Goal: Transaction & Acquisition: Register for event/course

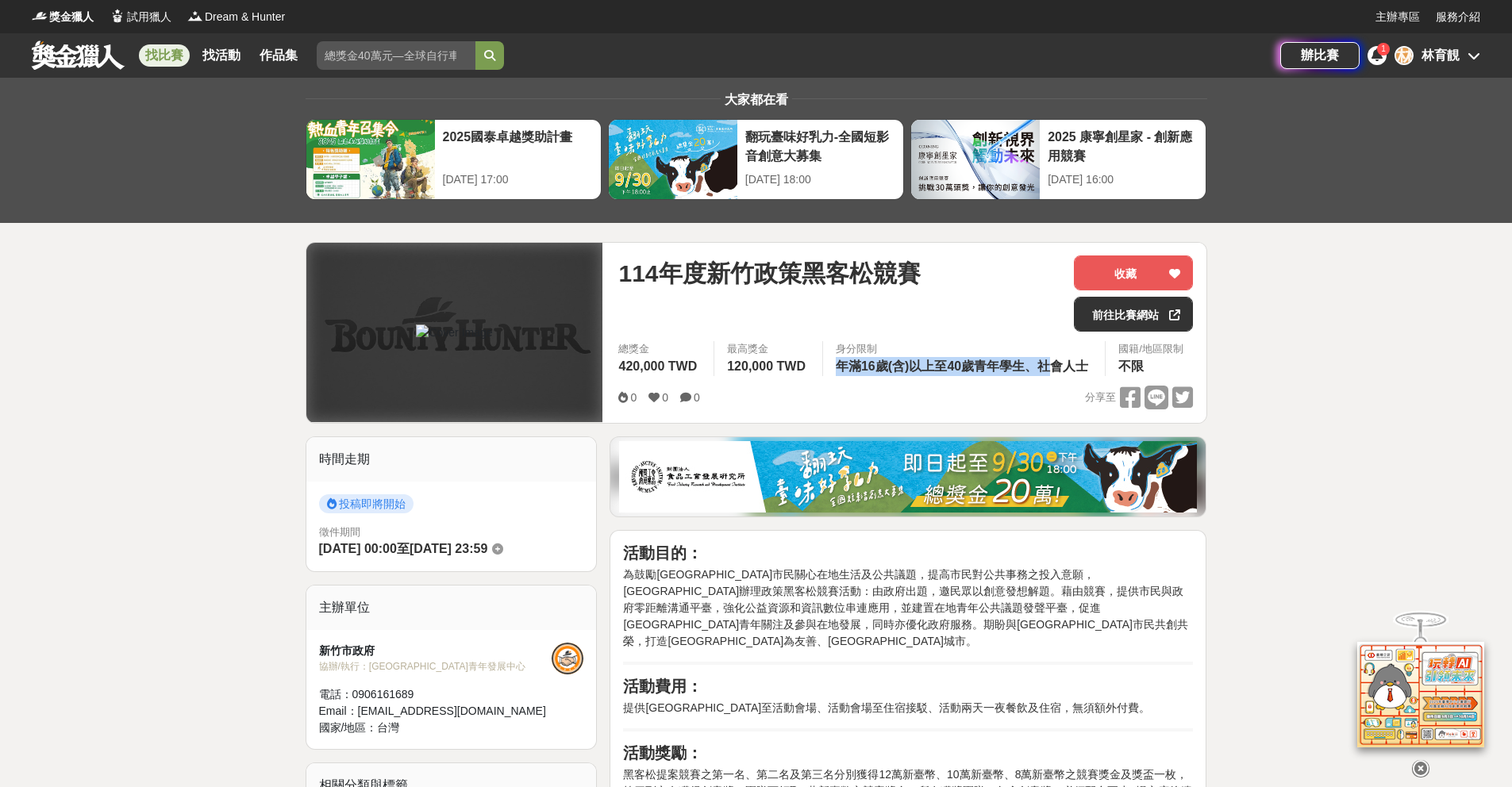
drag, startPoint x: 894, startPoint y: 368, endPoint x: 1050, endPoint y: 368, distance: 156.0
click at [1050, 368] on span "年滿16歲(含)以上至40歲青年學生、社會人士" at bounding box center [961, 366] width 252 height 13
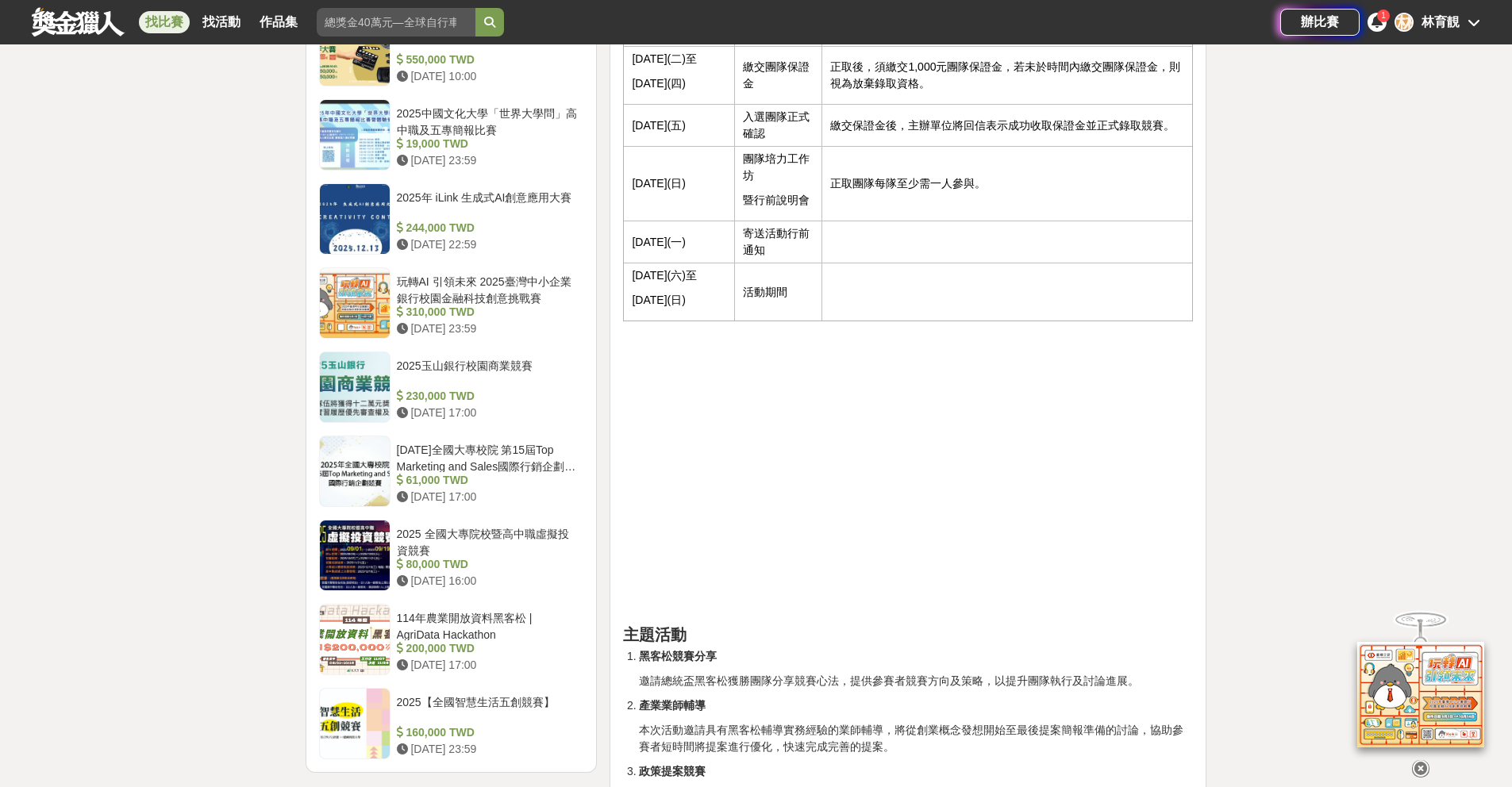
scroll to position [1443, 0]
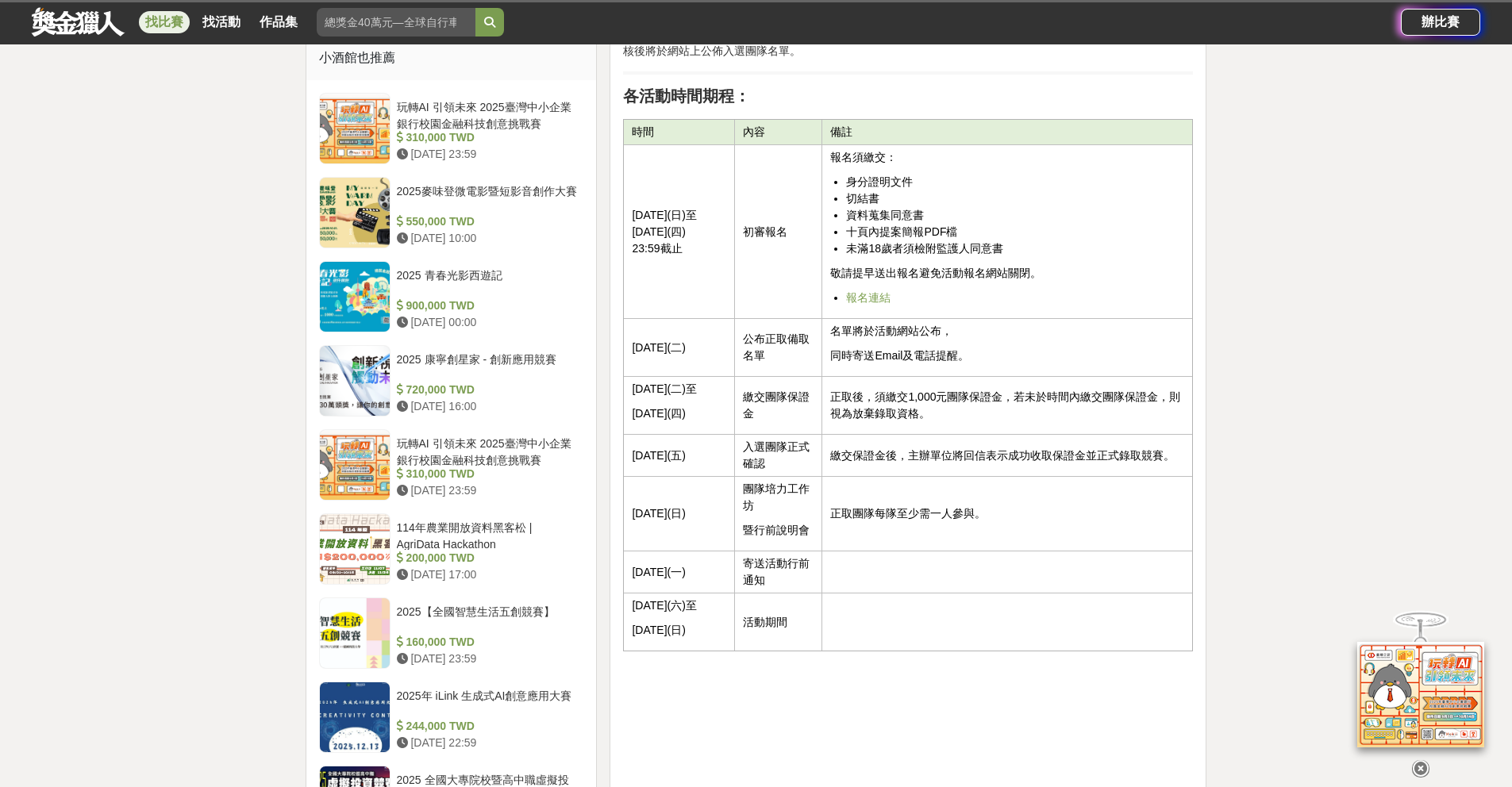
scroll to position [1443, 0]
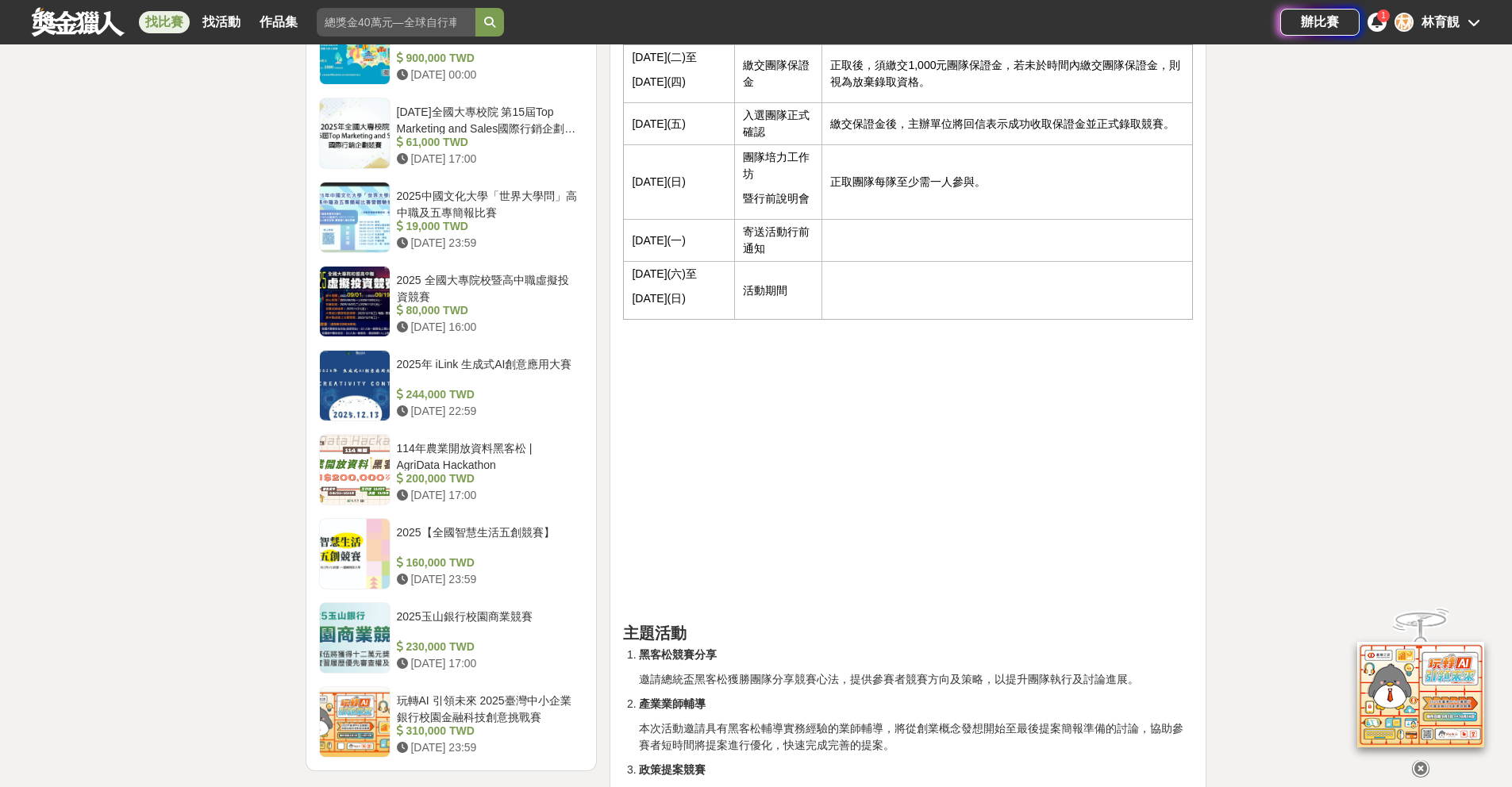
drag, startPoint x: 843, startPoint y: 416, endPoint x: 761, endPoint y: 403, distance: 83.0
click at [839, 416] on p at bounding box center [908, 413] width 570 height 17
drag, startPoint x: 761, startPoint y: 403, endPoint x: 718, endPoint y: 489, distance: 96.2
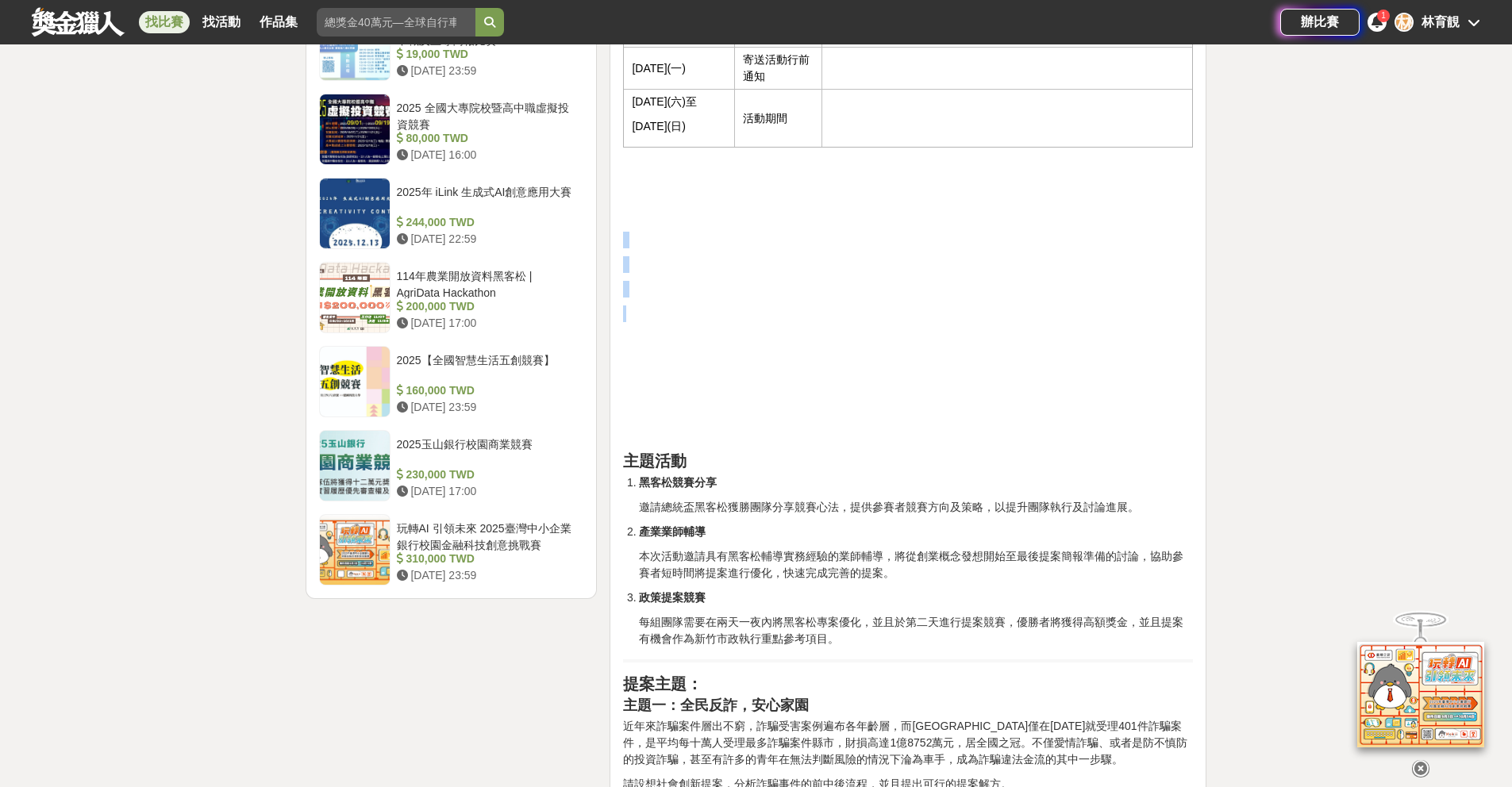
scroll to position [1752, 0]
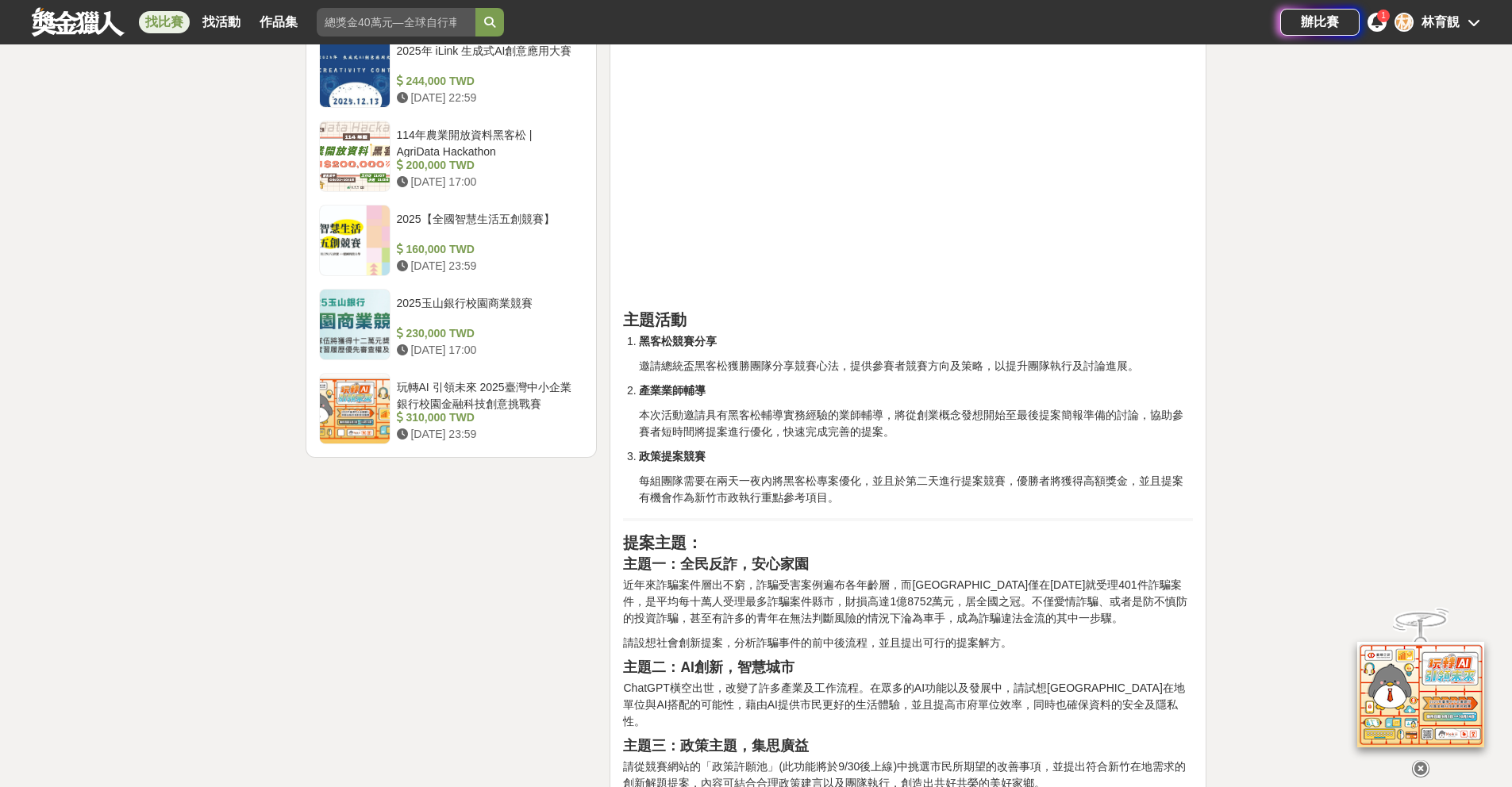
click at [911, 434] on p "本次活動邀請具有黑客松輔導實務經驗的業師輔導，將從創業概念發想開始至最後提案簡報準備的討論，協助參賽者短時間將提案進行優化，快速完成完善的提案。" at bounding box center [915, 424] width 554 height 34
drag, startPoint x: 682, startPoint y: 273, endPoint x: 648, endPoint y: 207, distance: 74.2
click at [634, 209] on div "活動目的： 為鼓勵新竹市市民關心在地生活及公共議題，提高市民對公共事務之投入意願，新竹市辦理政策黑客松競賽活動：由政府出題，邀民眾以創意發想解題。藉由競賽，提…" at bounding box center [908, 598] width 570 height 3612
drag, startPoint x: 754, startPoint y: 219, endPoint x: 784, endPoint y: 230, distance: 32.0
click at [755, 219] on p at bounding box center [908, 222] width 570 height 17
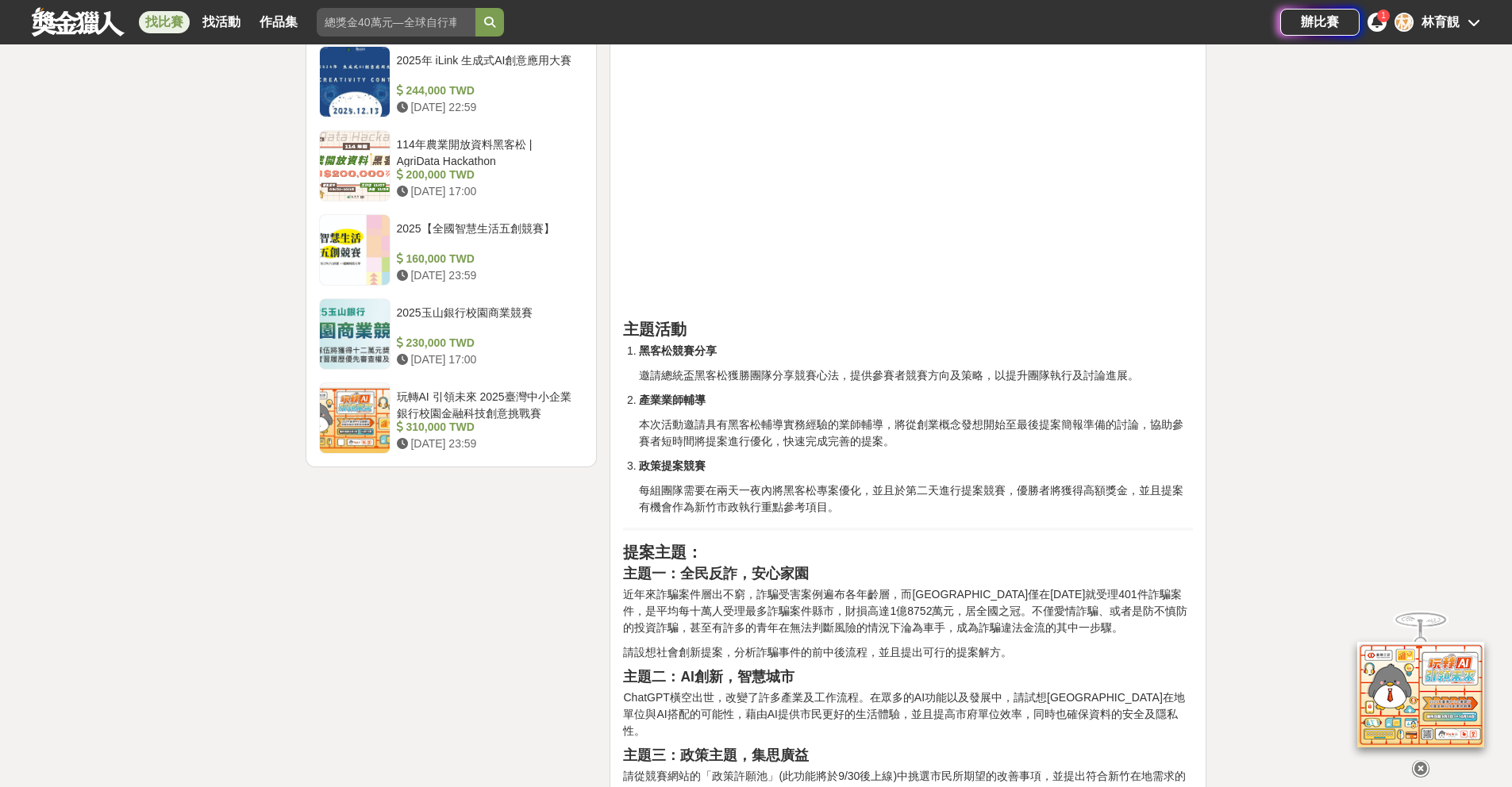
scroll to position [1468, 0]
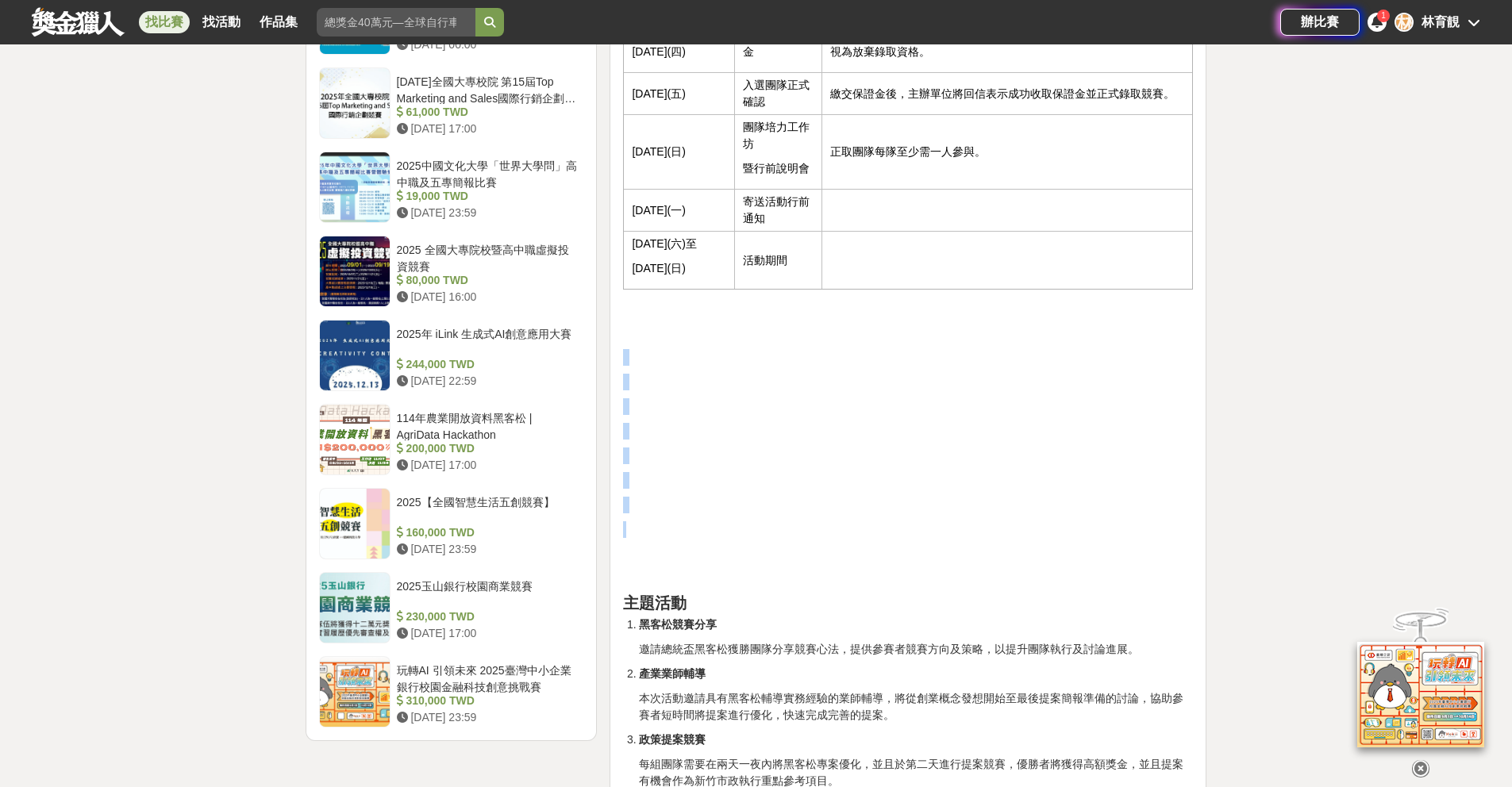
drag, startPoint x: 665, startPoint y: 525, endPoint x: 653, endPoint y: 325, distance: 200.4
click at [692, 330] on p at bounding box center [908, 333] width 570 height 17
click at [839, 337] on p at bounding box center [908, 333] width 570 height 17
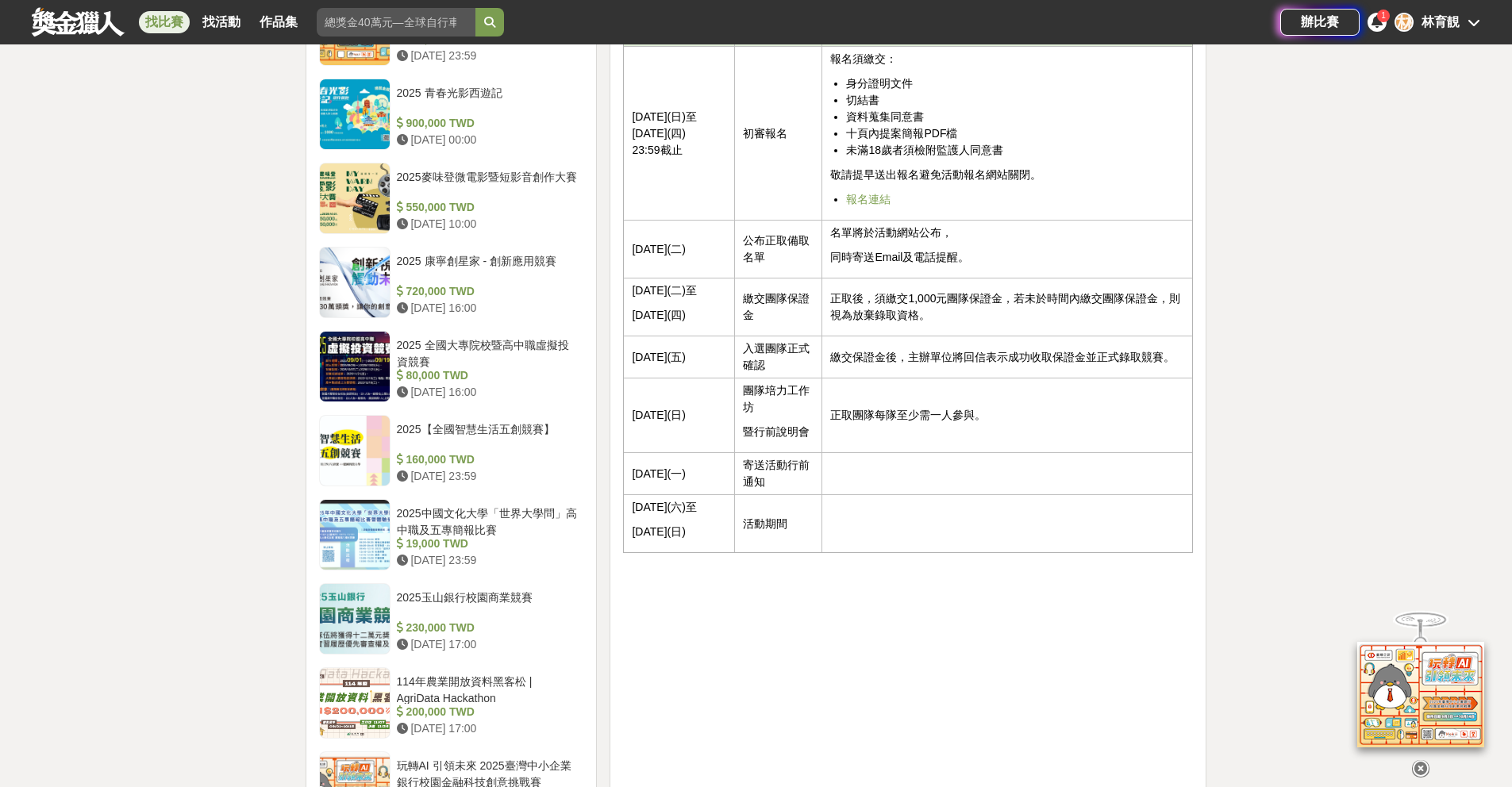
scroll to position [663, 0]
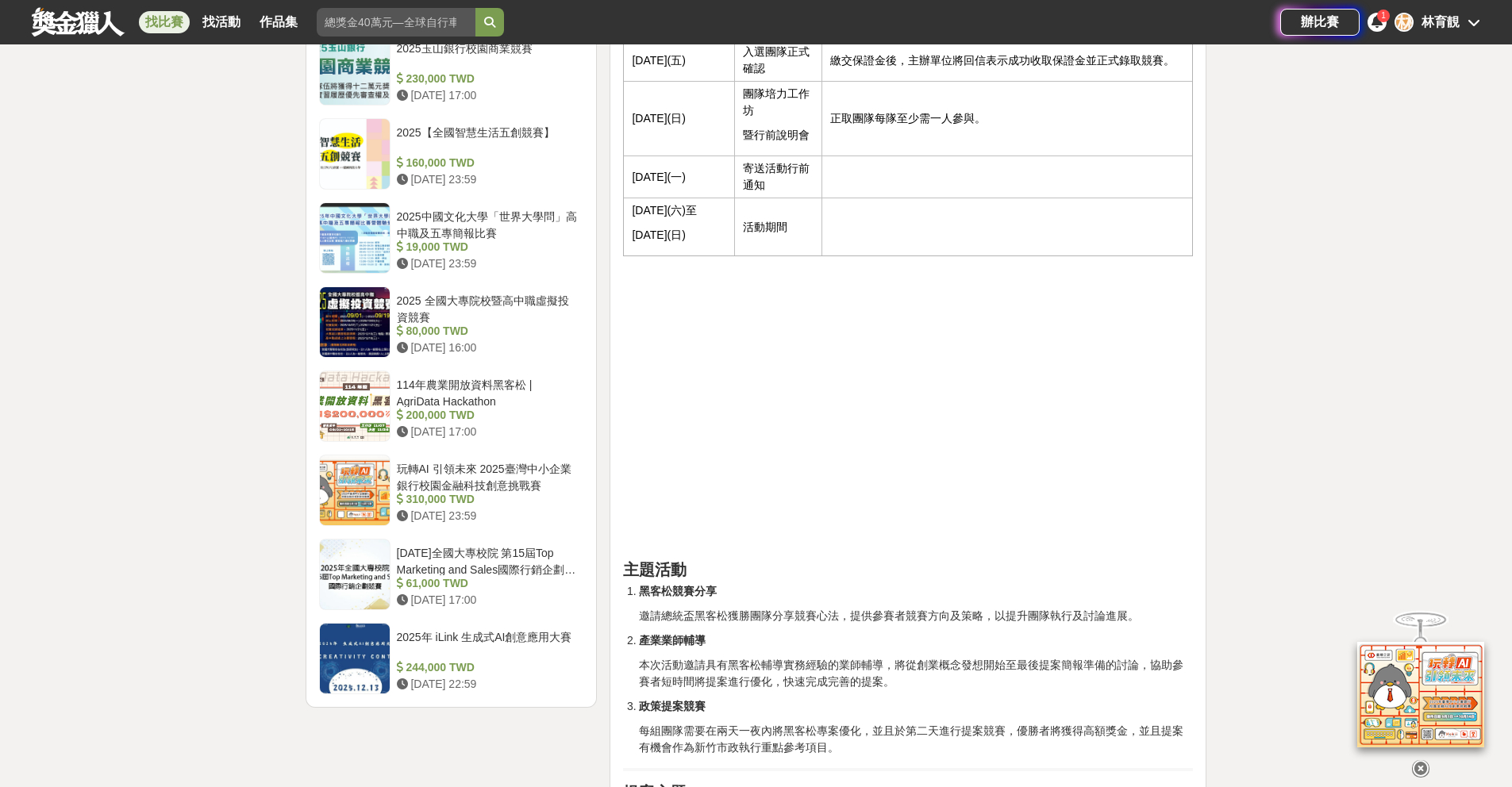
scroll to position [1660, 0]
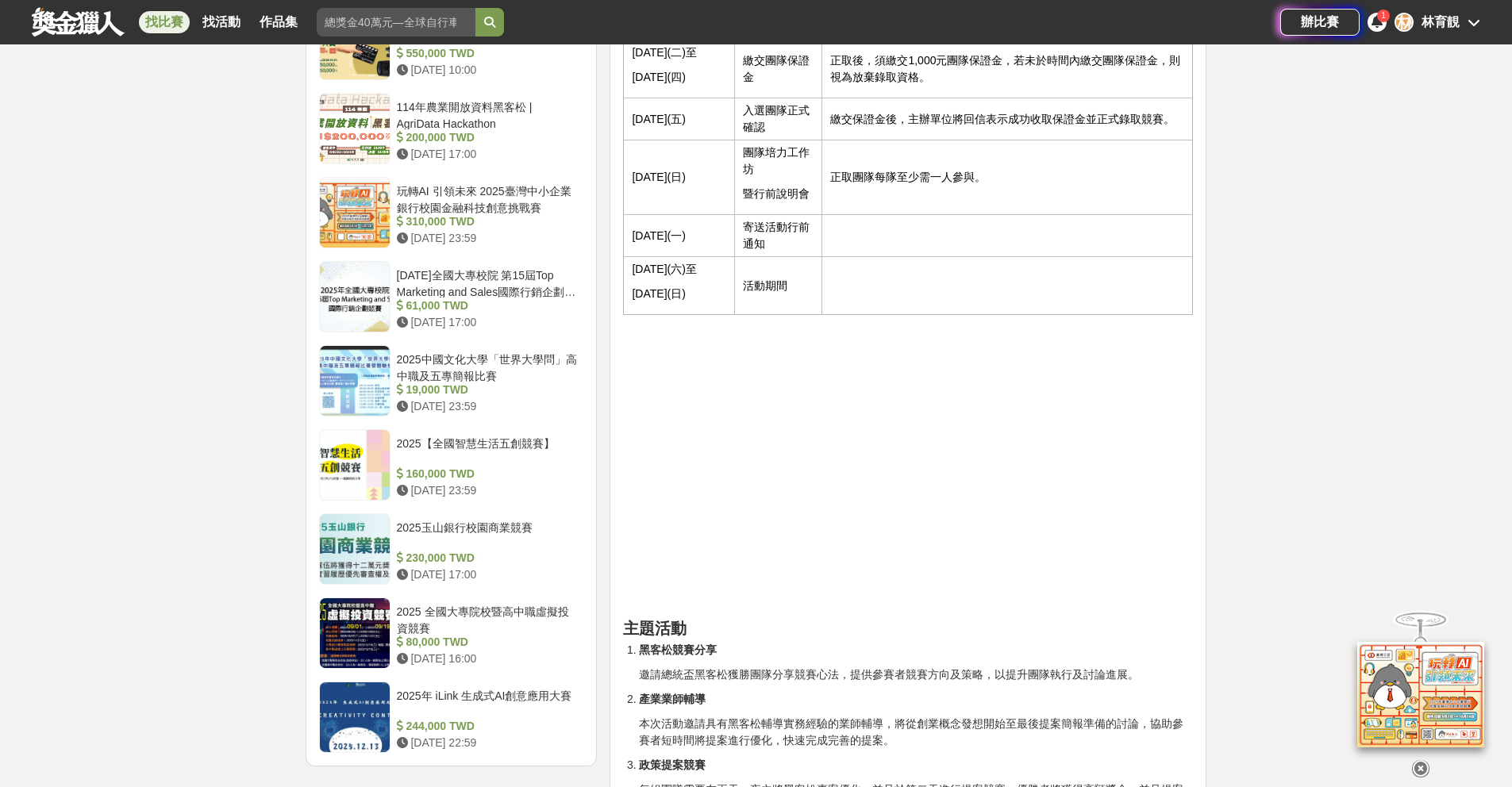
scroll to position [1238, 0]
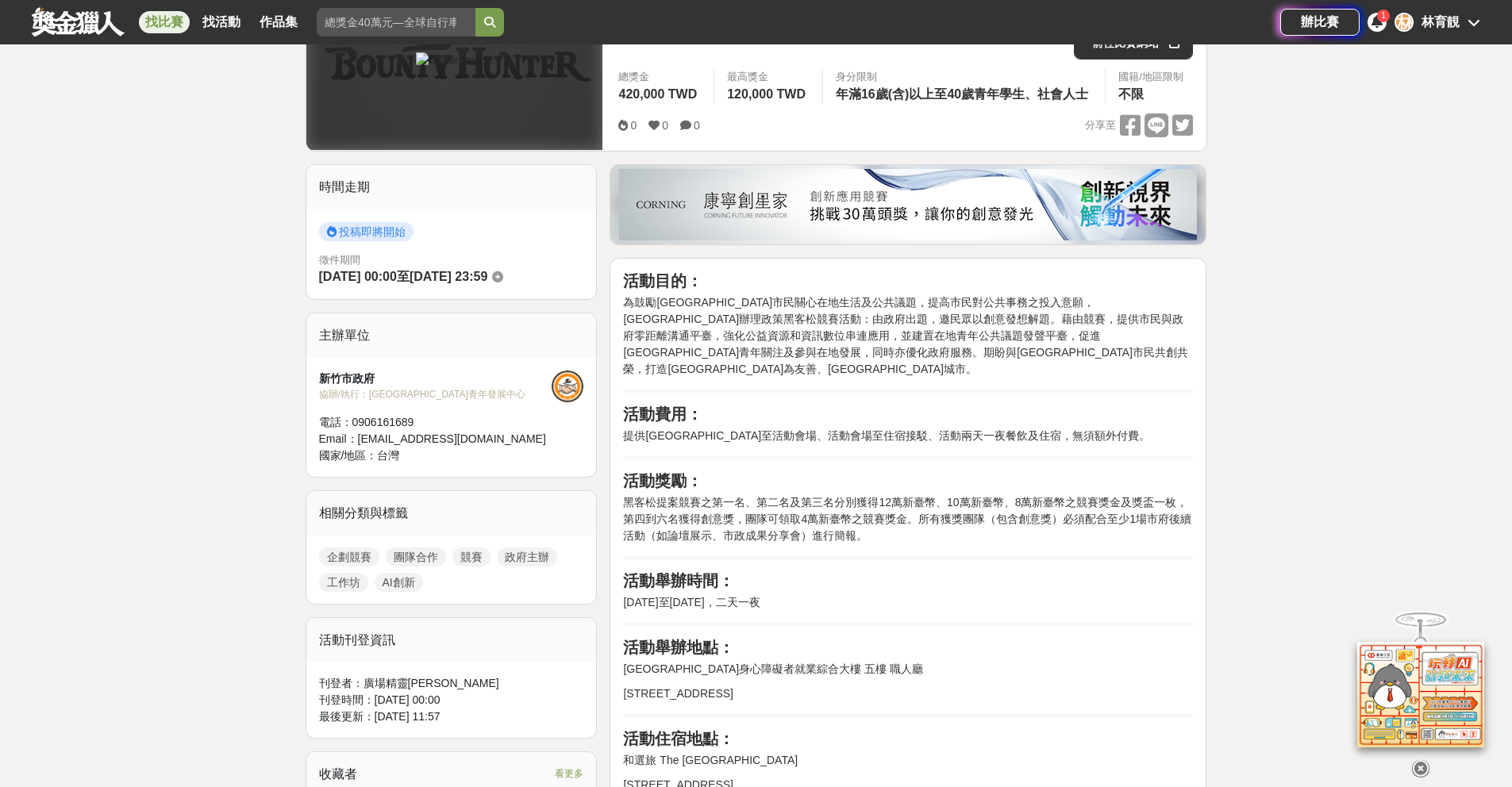
scroll to position [189, 0]
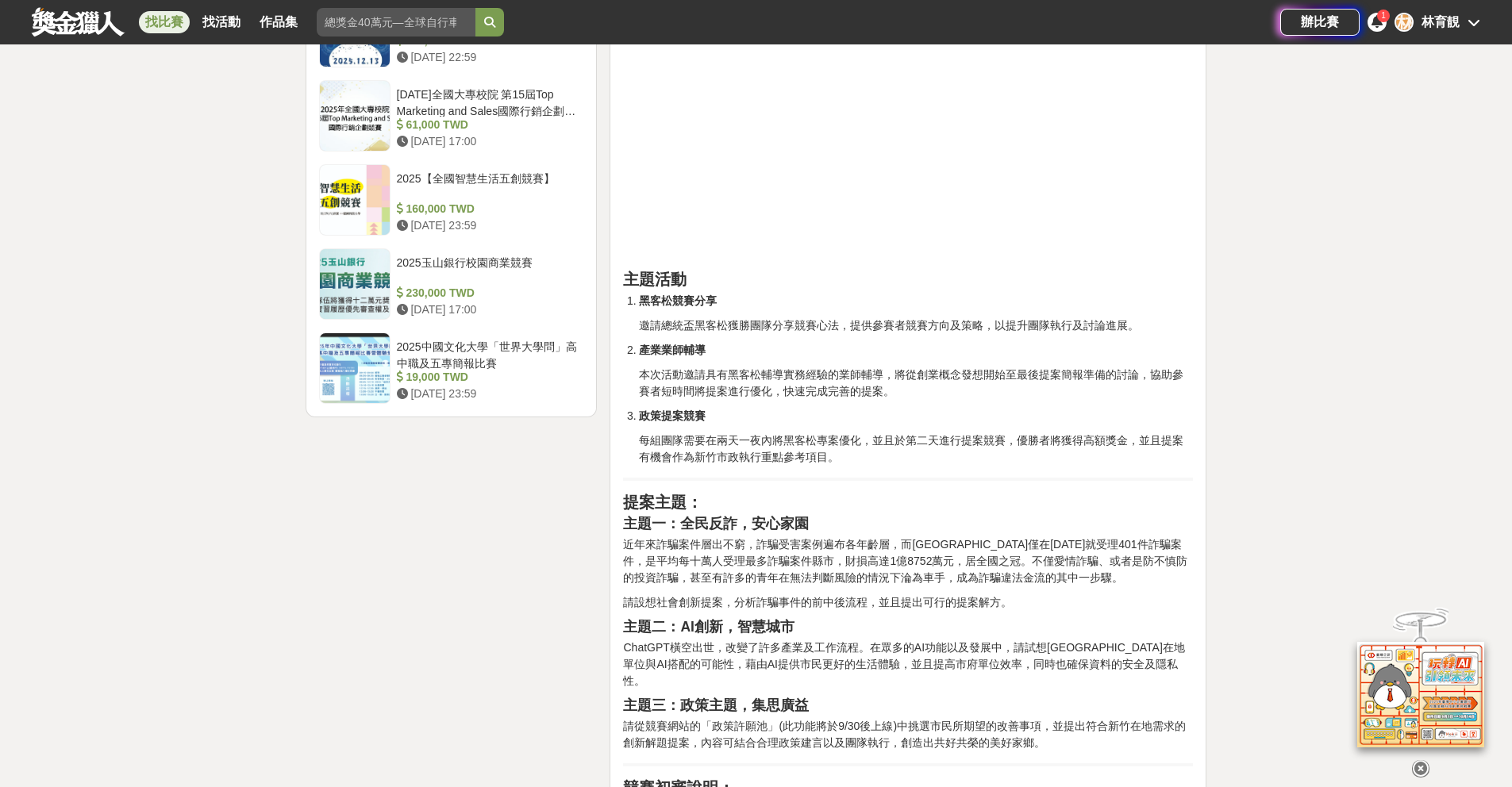
scroll to position [1548, 0]
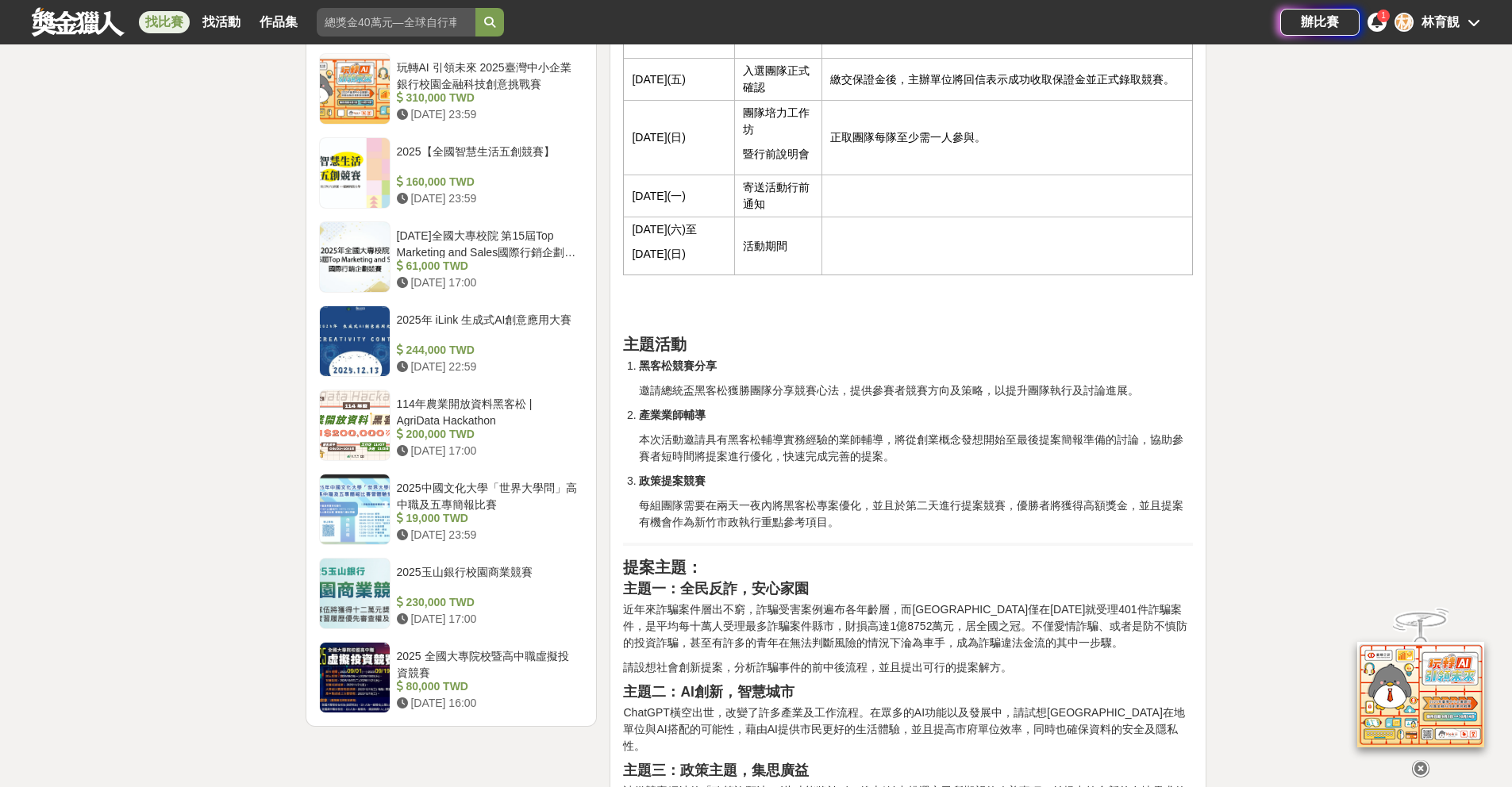
scroll to position [1555, 0]
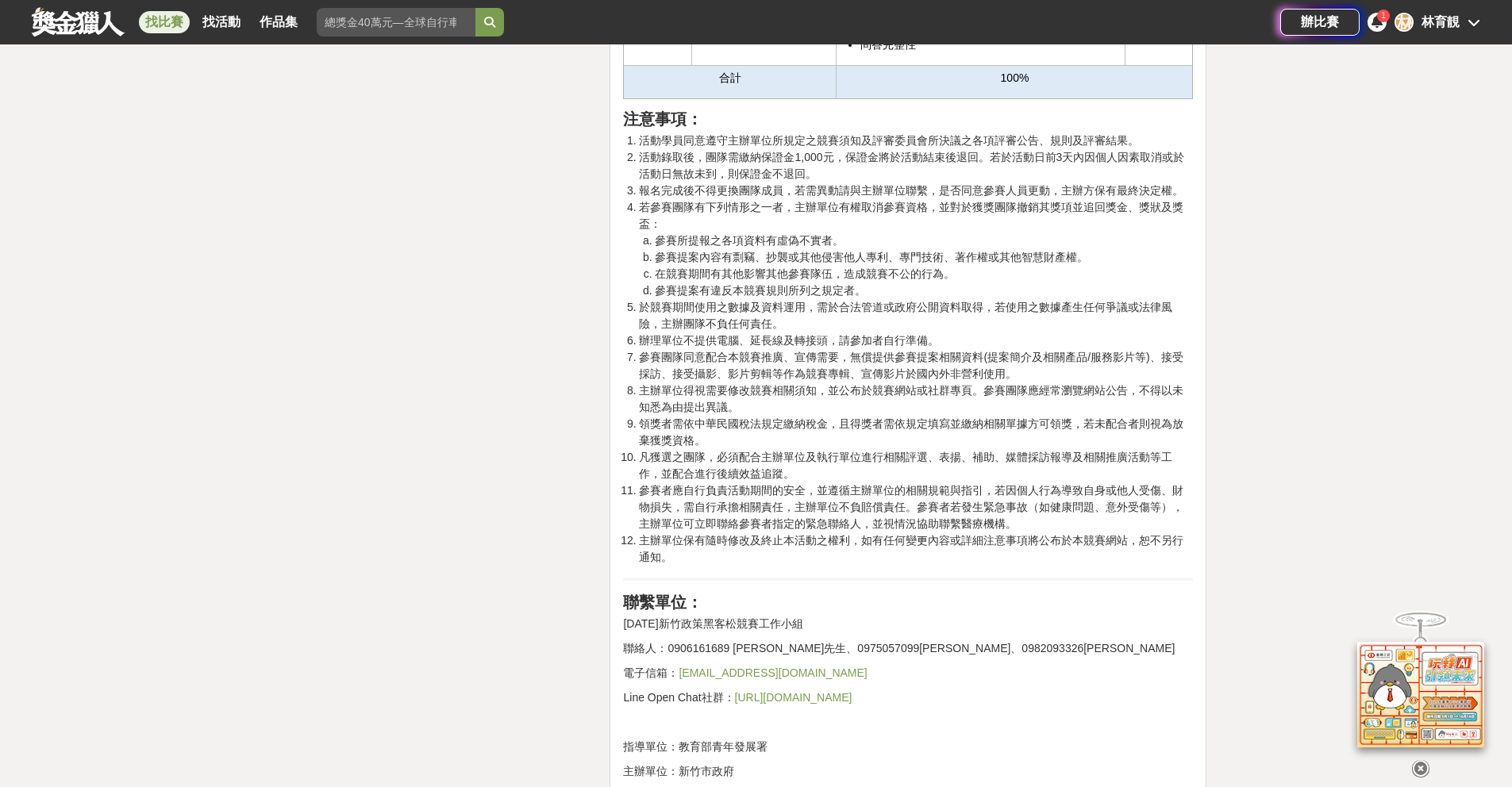
scroll to position [3094, 0]
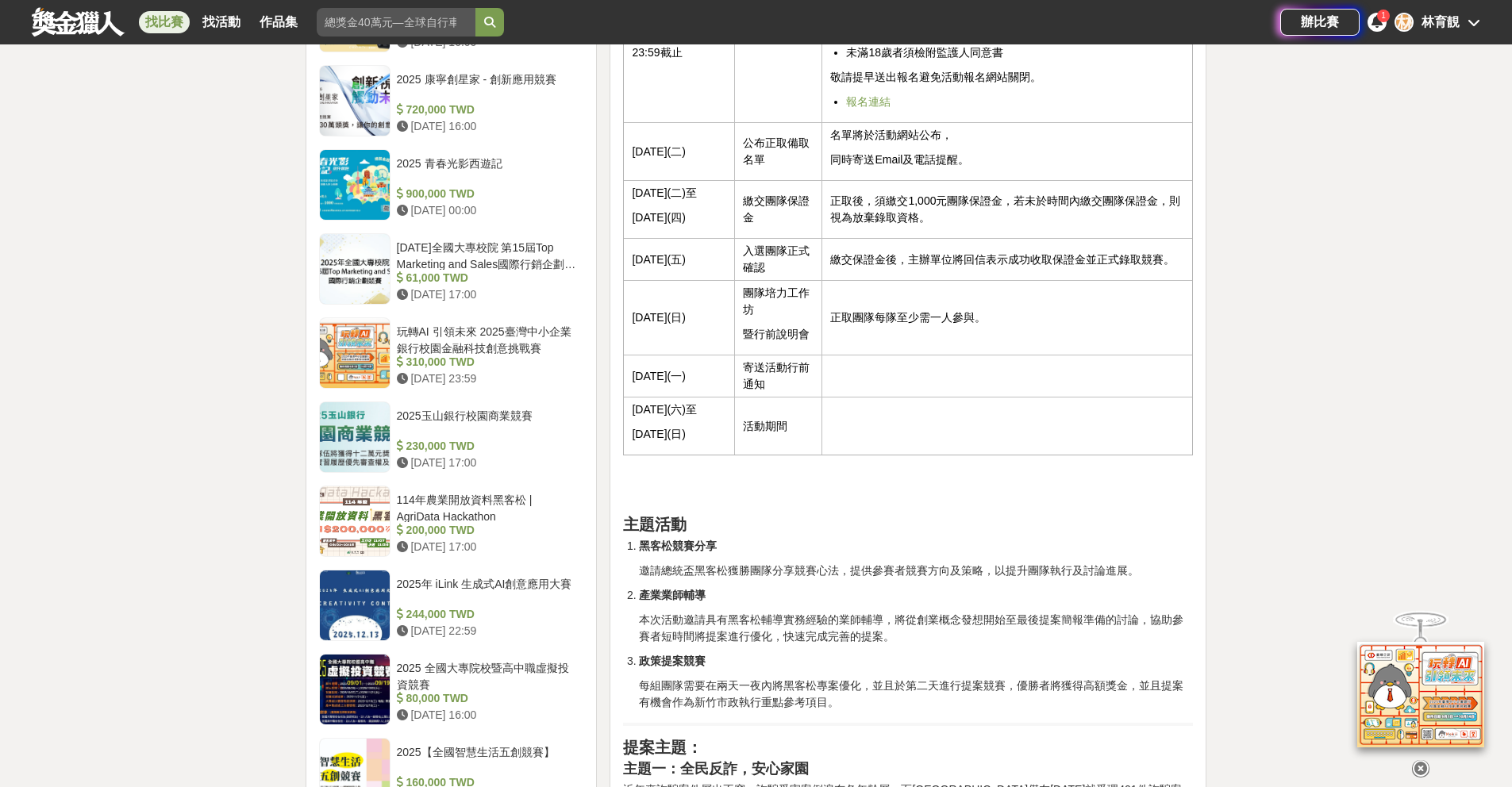
scroll to position [1364, 0]
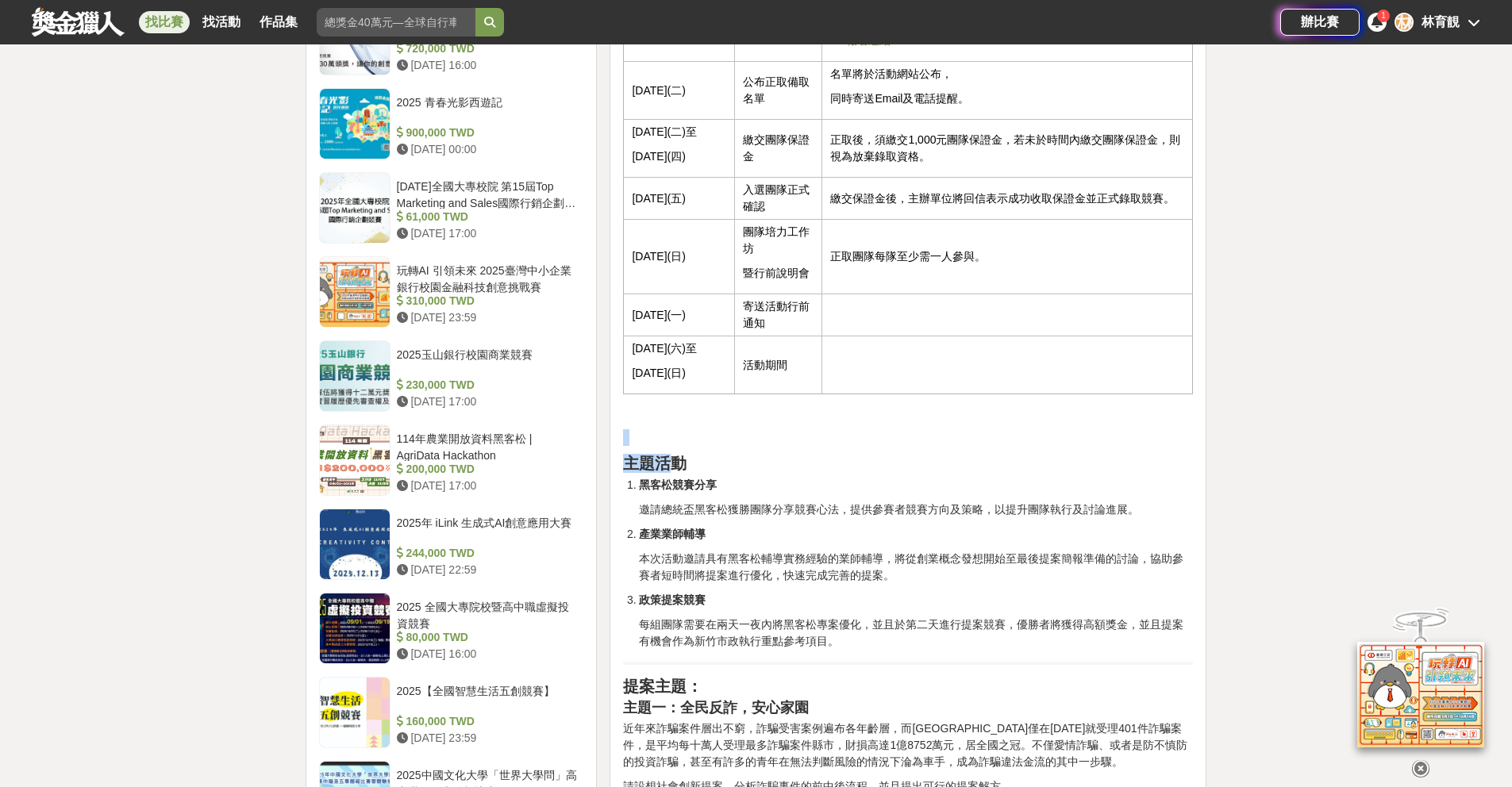
drag, startPoint x: 655, startPoint y: 418, endPoint x: 668, endPoint y: 461, distance: 44.9
drag, startPoint x: 647, startPoint y: 440, endPoint x: 632, endPoint y: 403, distance: 39.9
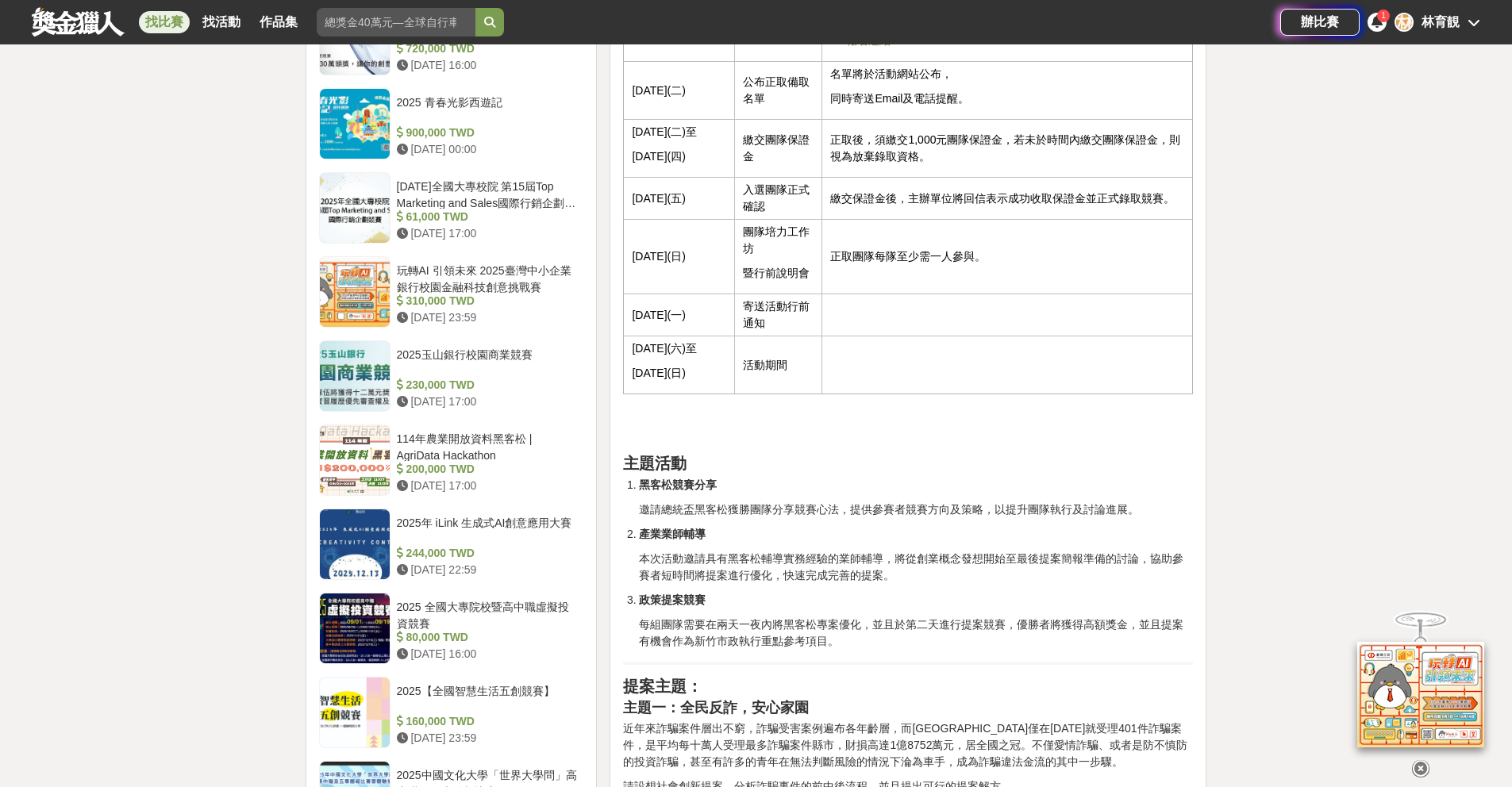
click at [642, 436] on p at bounding box center [908, 438] width 570 height 17
drag, startPoint x: 642, startPoint y: 436, endPoint x: 634, endPoint y: 404, distance: 33.0
click at [633, 407] on p at bounding box center [908, 137] width 570 height 569
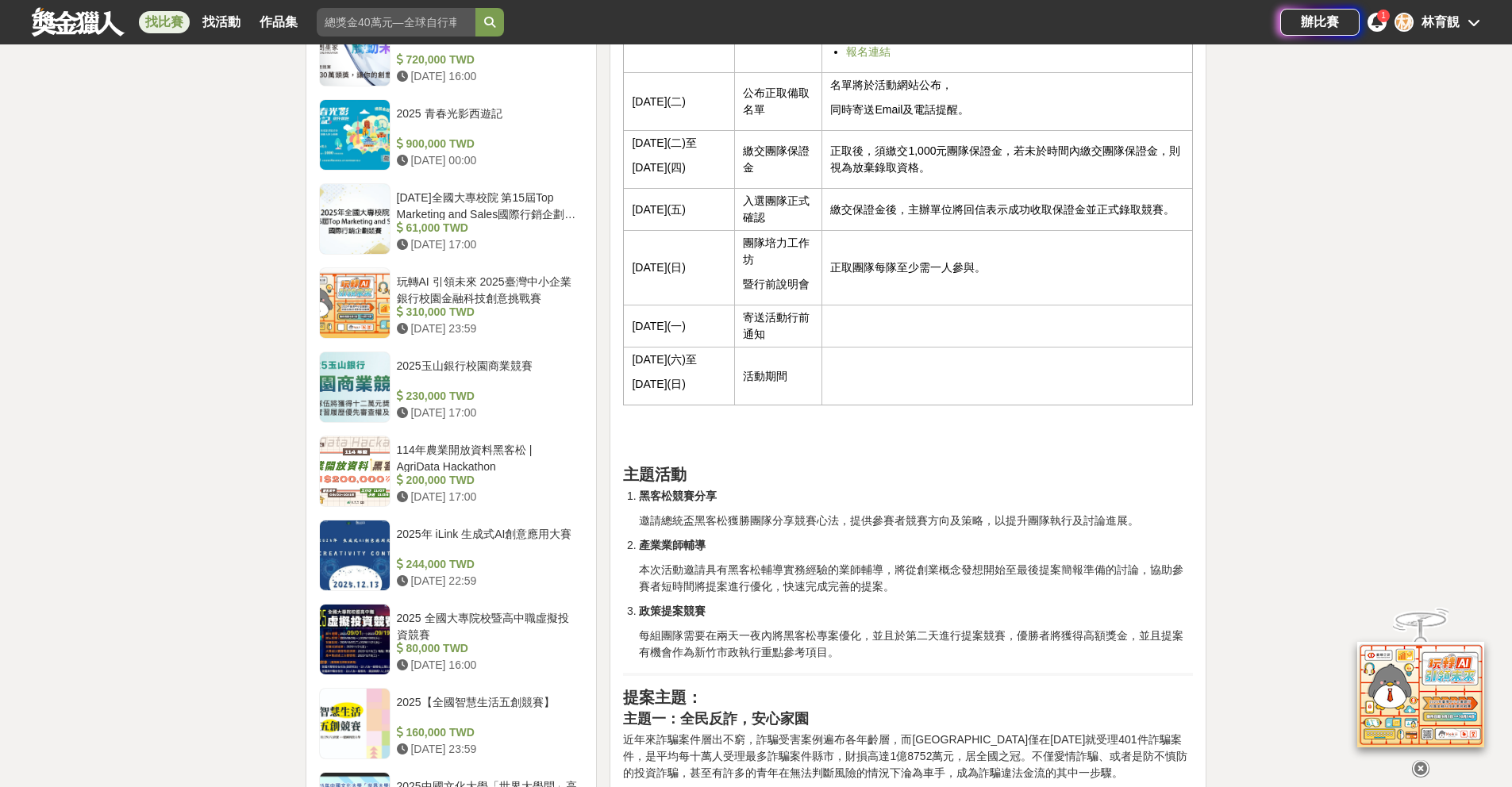
scroll to position [1072, 0]
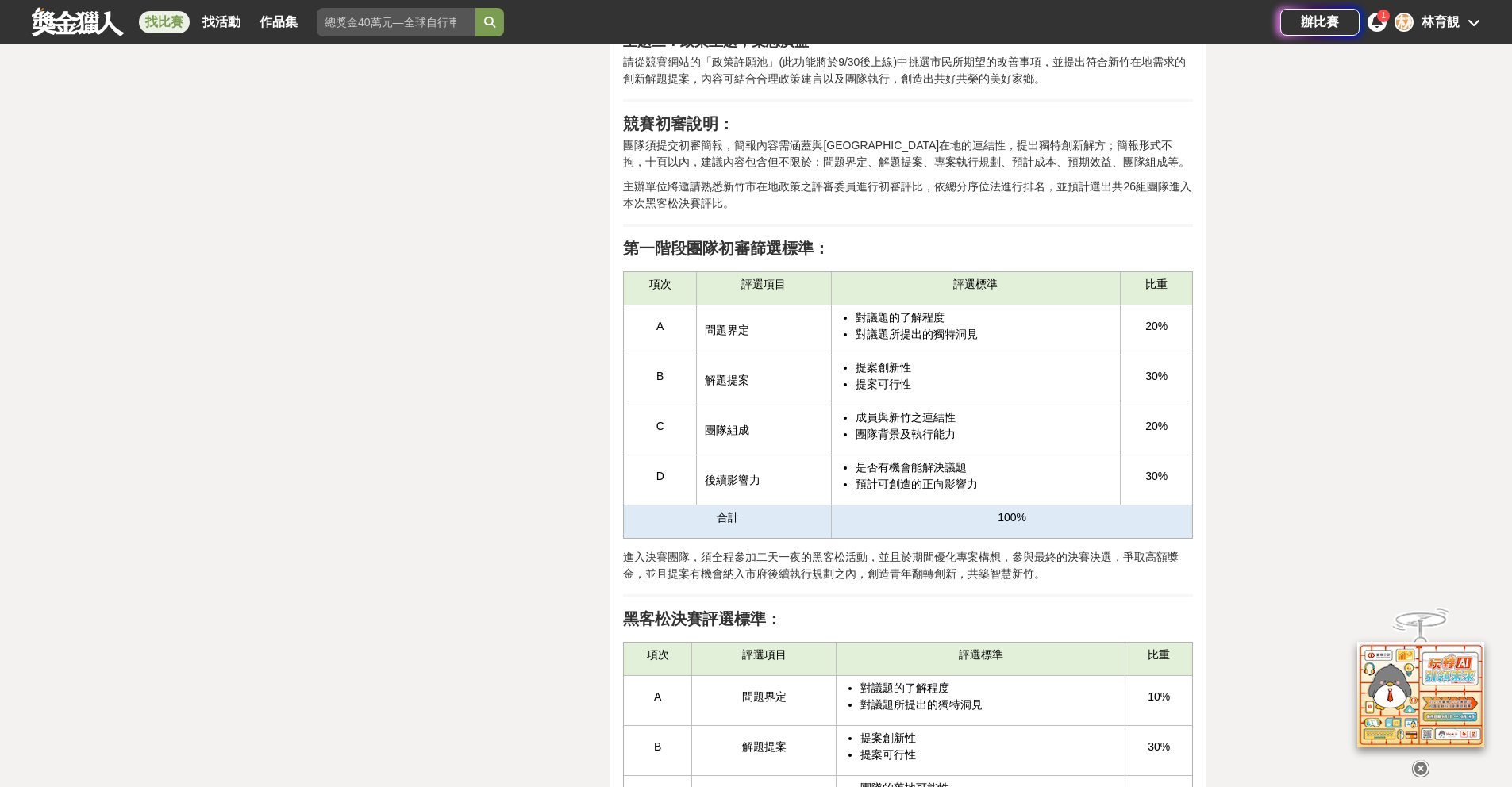
scroll to position [2213, 0]
click at [1418, 765] on icon at bounding box center [1420, 768] width 18 height 18
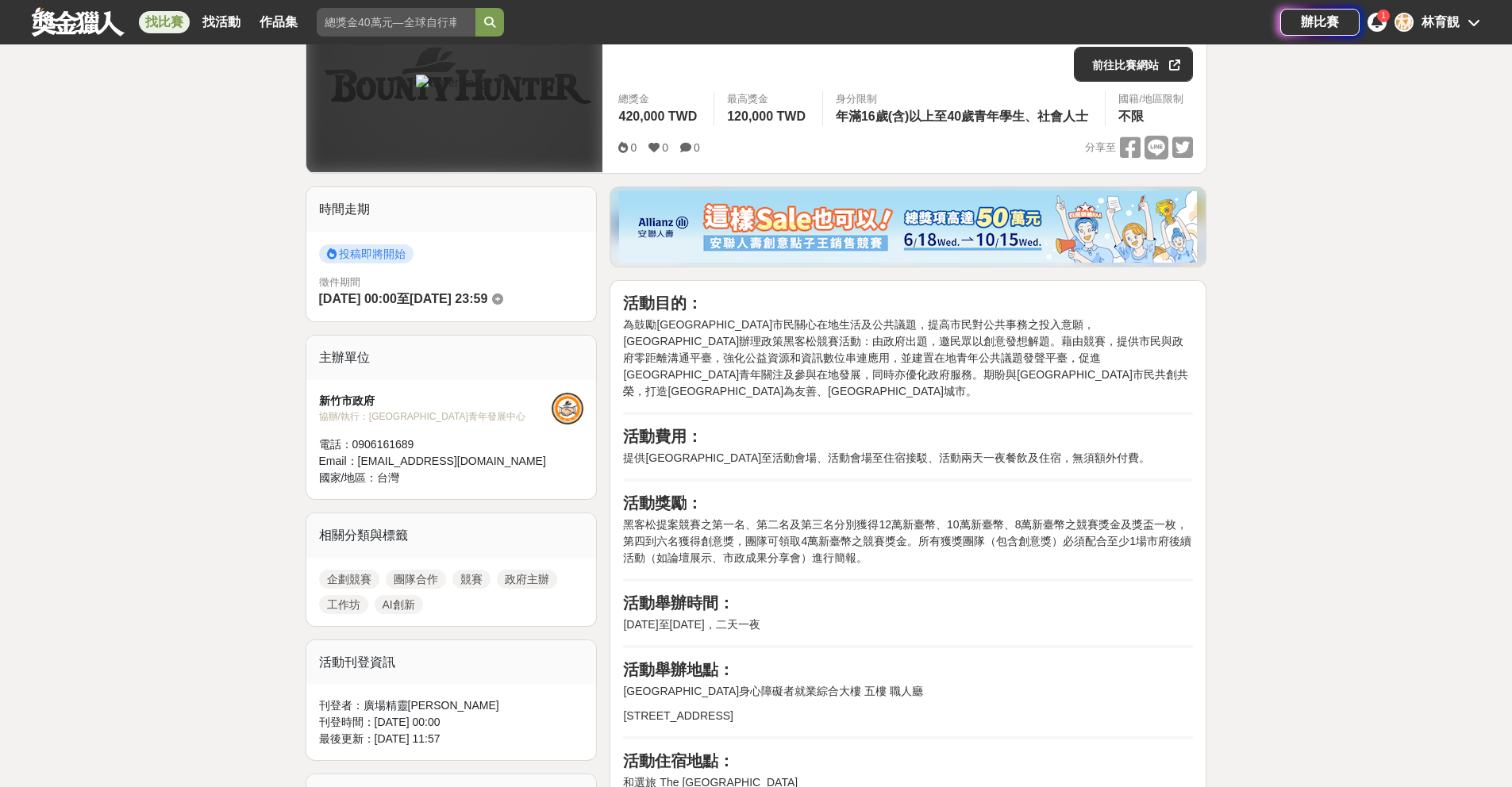
scroll to position [0, 0]
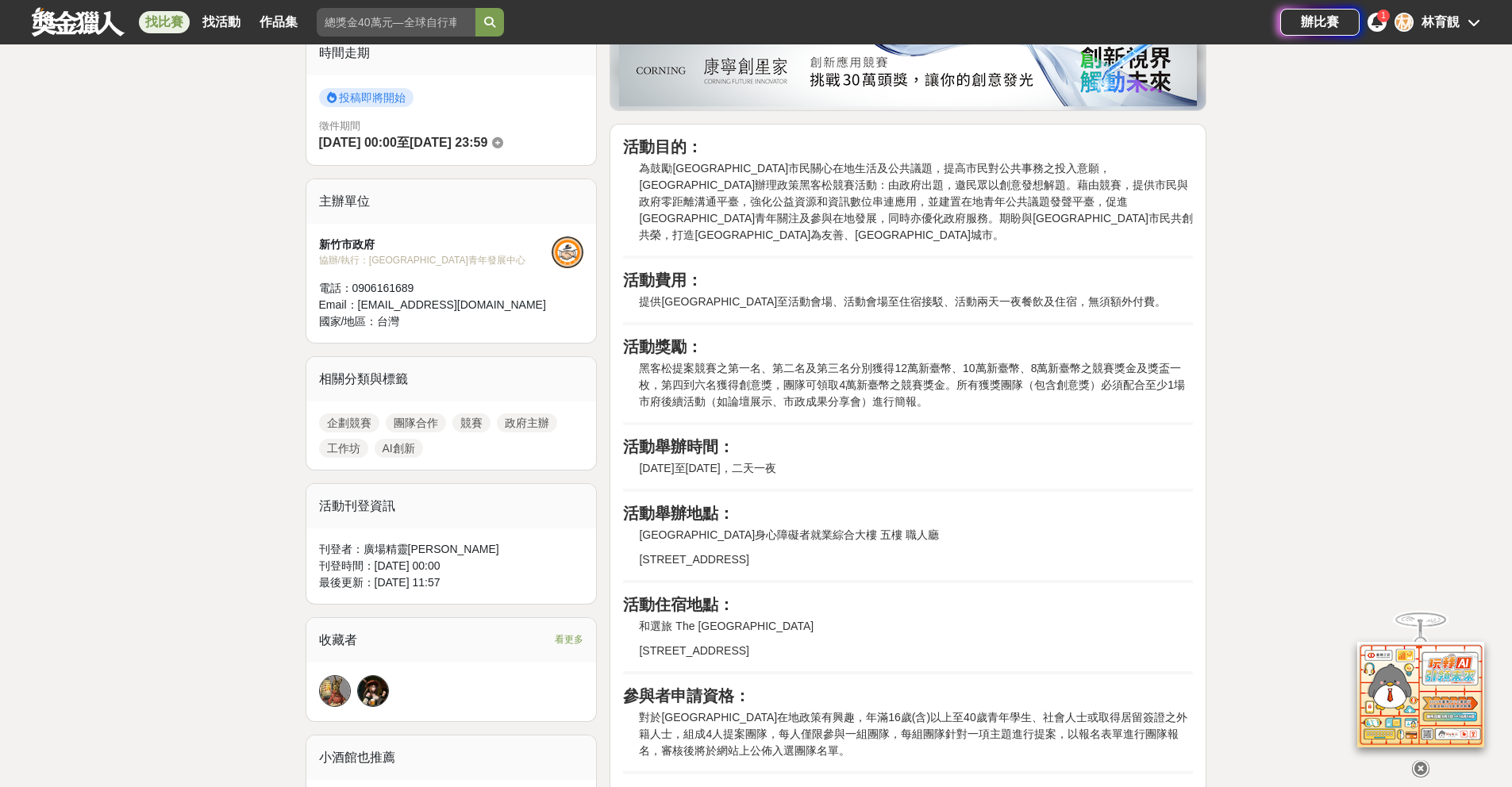
scroll to position [31, 0]
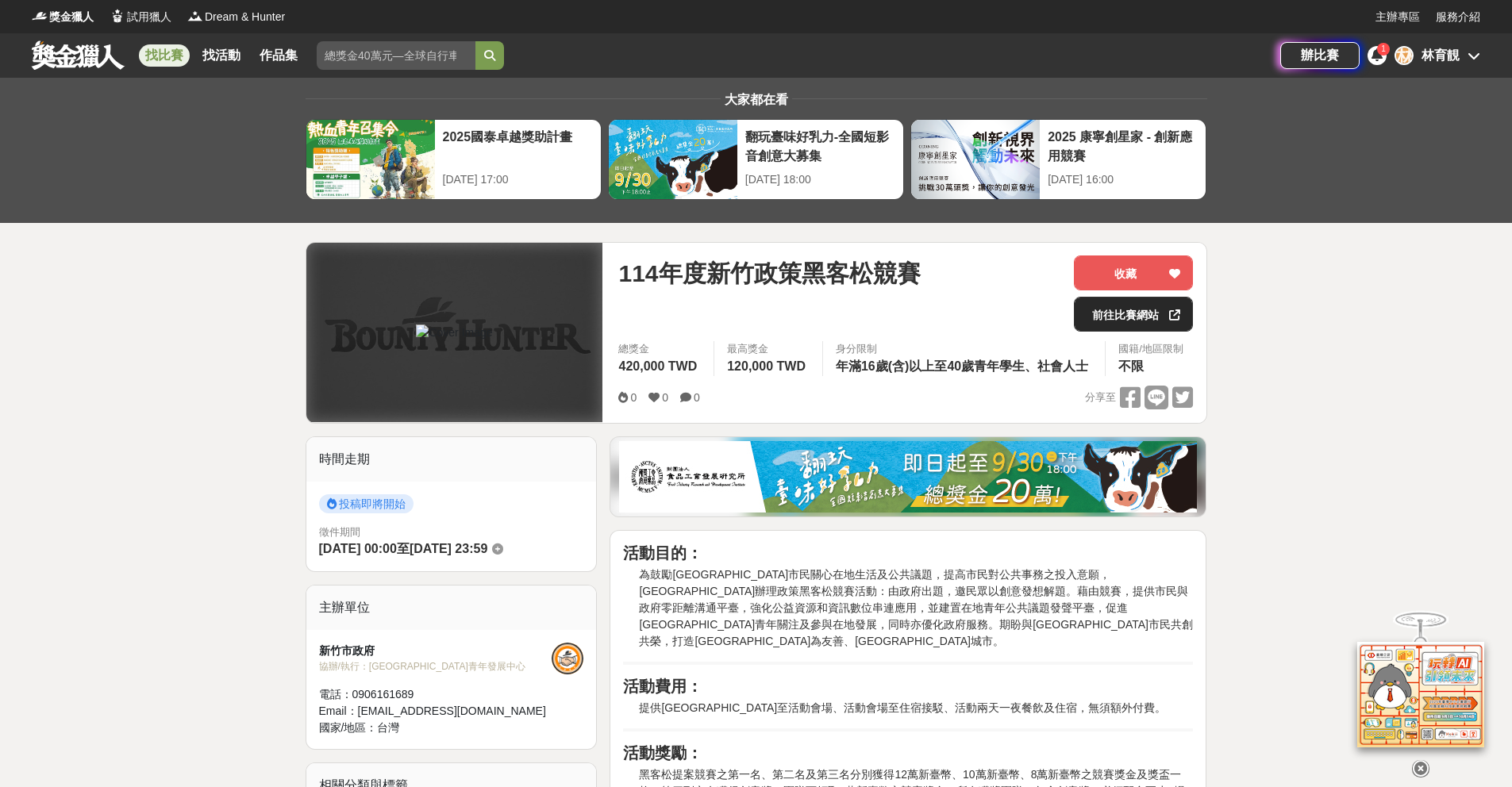
click at [1116, 309] on link "前往比賽網站" at bounding box center [1133, 313] width 119 height 35
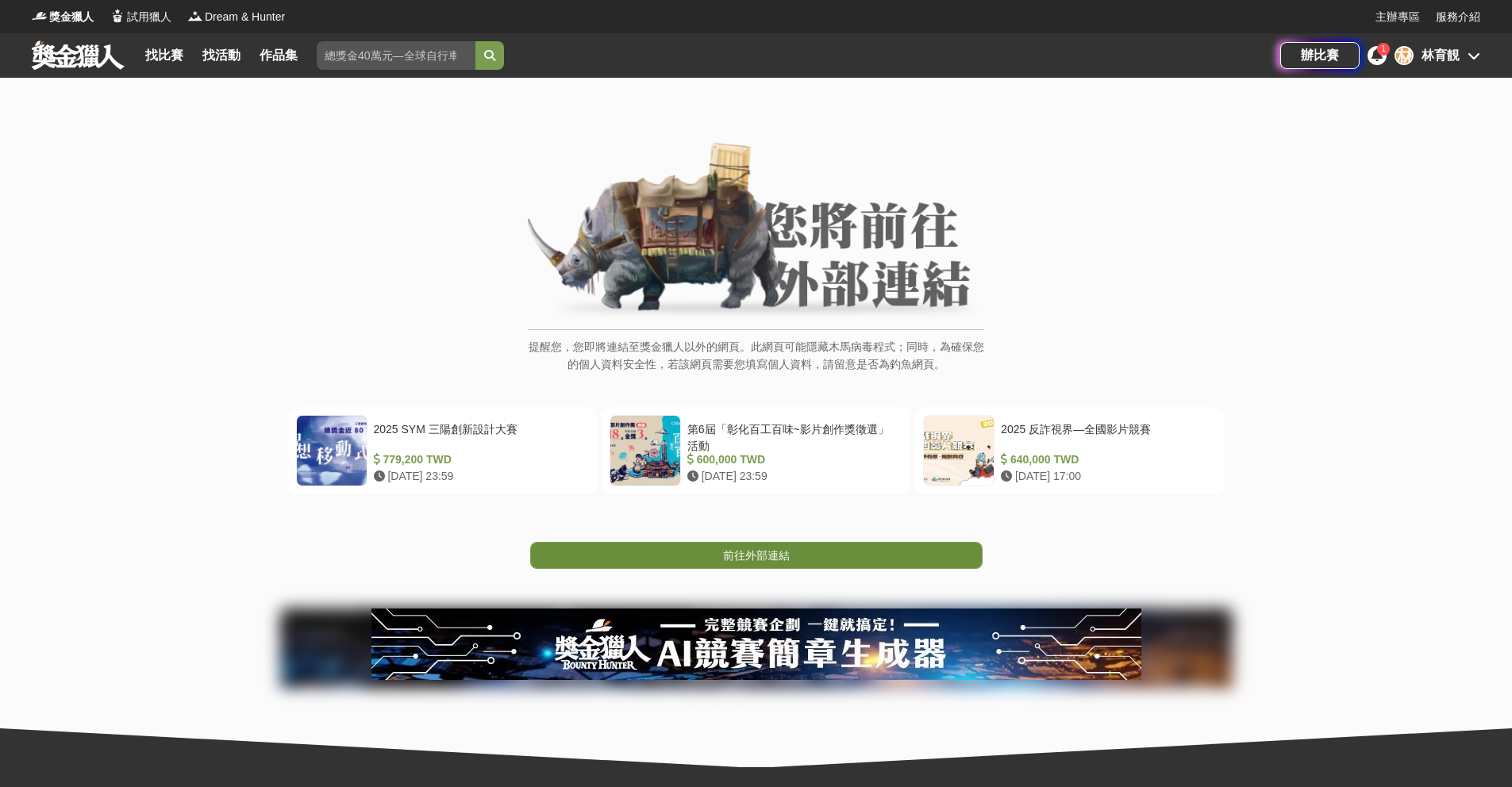
click at [784, 559] on span "前往外部連結" at bounding box center [756, 556] width 67 height 13
